Goal: Information Seeking & Learning: Find specific fact

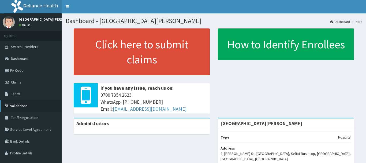
click at [23, 105] on link "Validations" at bounding box center [31, 106] width 62 height 12
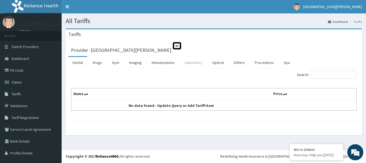
click at [193, 64] on link "Laboratory" at bounding box center [193, 62] width 26 height 11
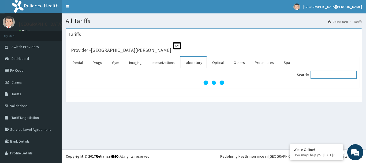
click at [332, 74] on input "Search:" at bounding box center [334, 74] width 46 height 8
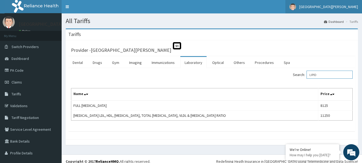
type input "LIPID"
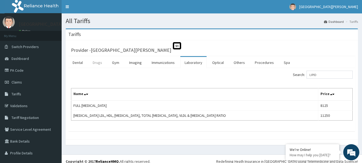
click at [99, 62] on link "Drugs" at bounding box center [97, 62] width 18 height 11
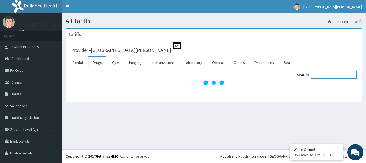
click at [329, 77] on input "Search:" at bounding box center [334, 74] width 46 height 8
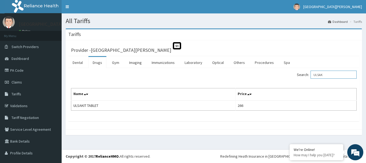
click at [321, 72] on input "ULSAK" at bounding box center [334, 74] width 46 height 8
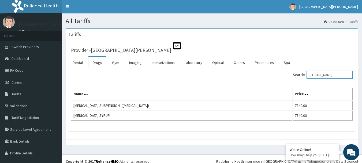
click at [321, 77] on input "[PERSON_NAME]" at bounding box center [330, 74] width 46 height 8
click at [321, 77] on input "E" at bounding box center [330, 74] width 46 height 8
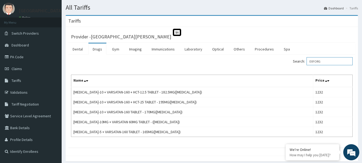
scroll to position [12, 0]
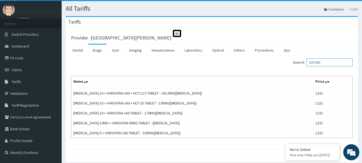
click at [324, 62] on input "EXFORG" at bounding box center [330, 62] width 46 height 8
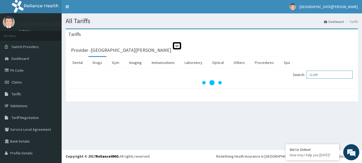
scroll to position [0, 0]
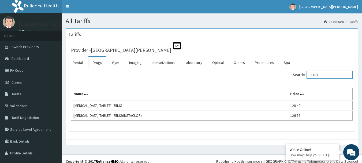
click at [334, 75] on input "CLOPI" at bounding box center [330, 74] width 46 height 8
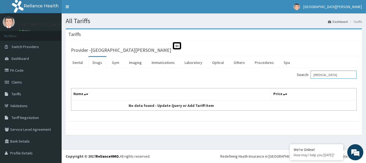
click at [330, 73] on input "[MEDICAL_DATA]" at bounding box center [334, 74] width 46 height 8
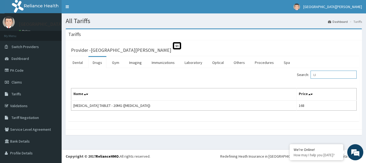
type input "L"
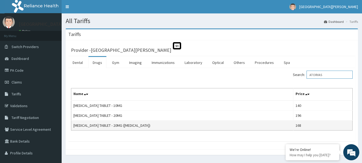
type input "ATORVAS"
click at [90, 126] on td "[MEDICAL_DATA] TABLET - 20MG ([MEDICAL_DATA])" at bounding box center [182, 125] width 222 height 10
copy td "[MEDICAL_DATA]"
